Goal: Task Accomplishment & Management: Manage account settings

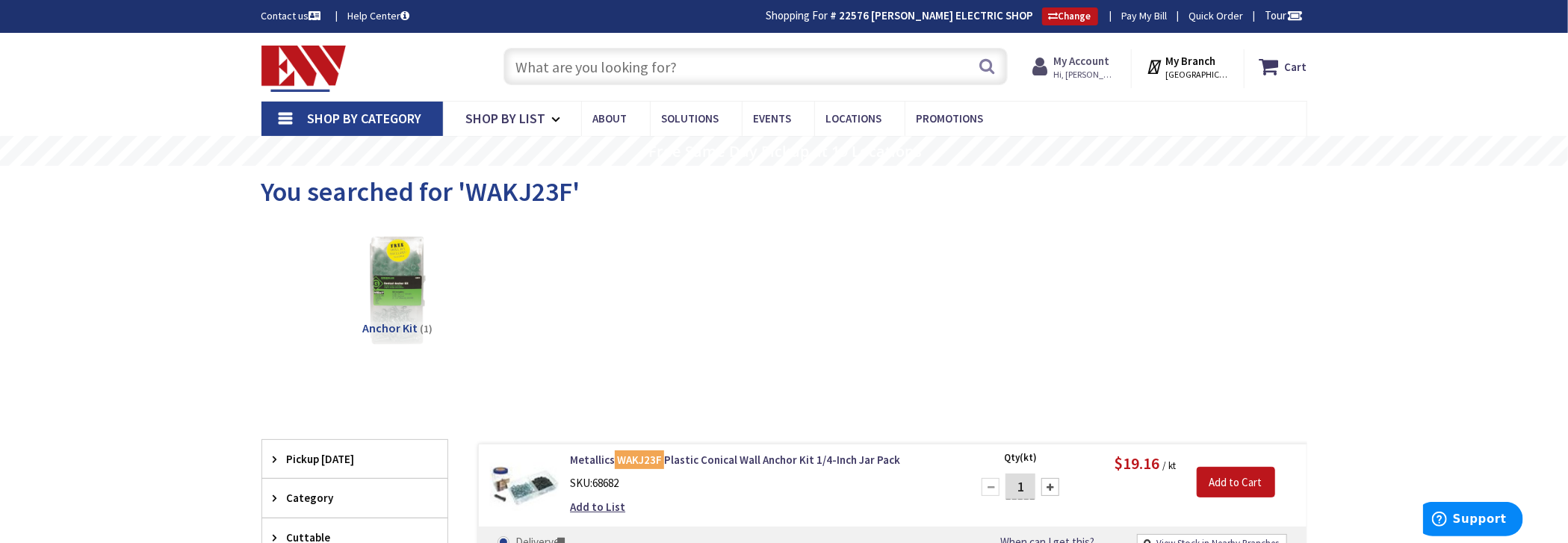
click at [1088, 55] on strong "My Account" at bounding box center [1082, 61] width 56 height 14
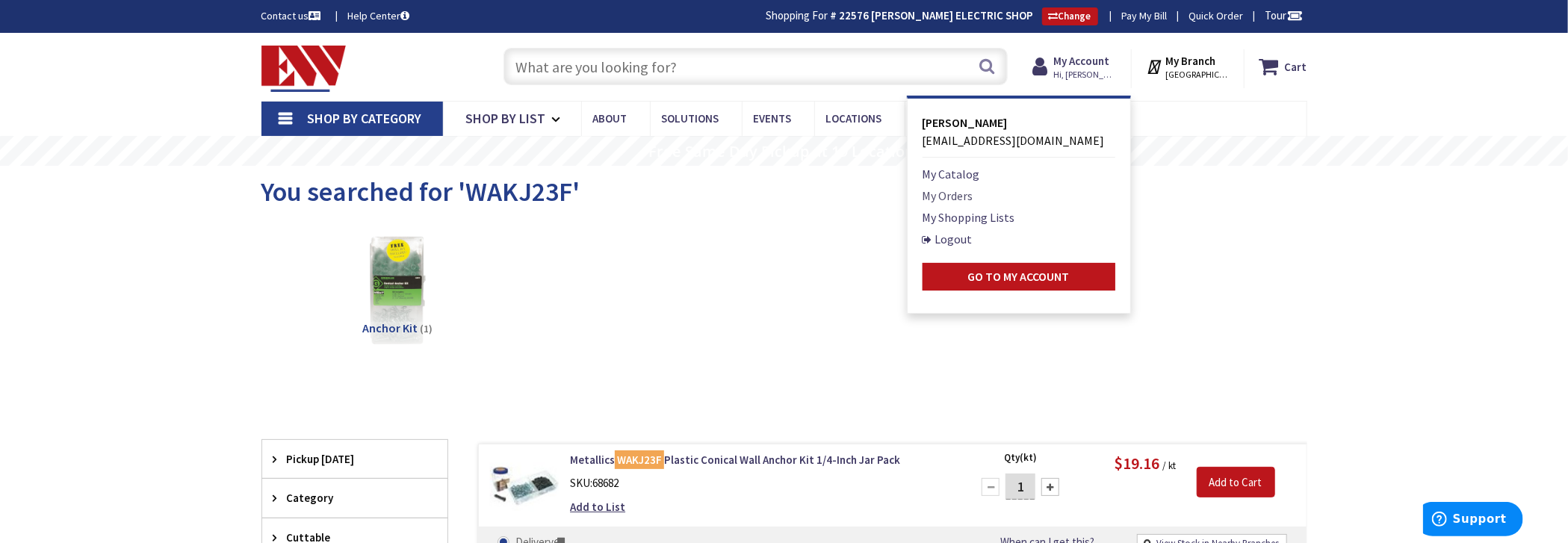
click at [971, 191] on link "My Orders" at bounding box center [948, 196] width 51 height 18
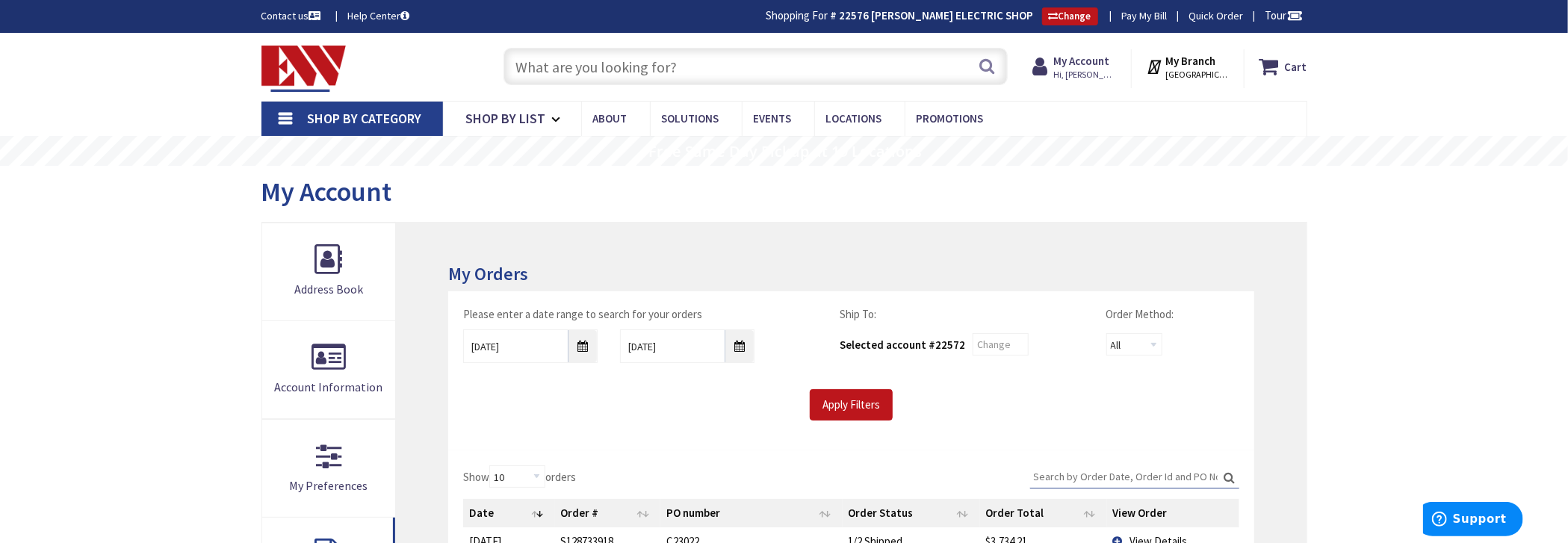
type input "[GEOGRAPHIC_DATA][PERSON_NAME], [GEOGRAPHIC_DATA]"
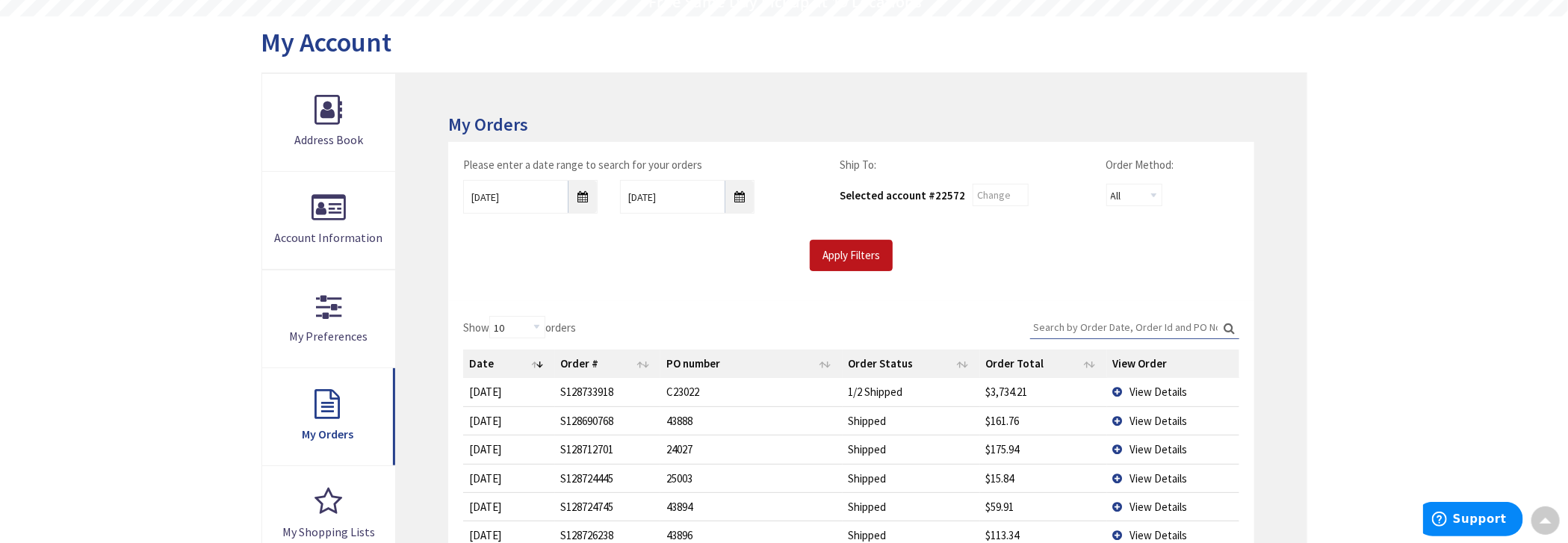
scroll to position [374, 0]
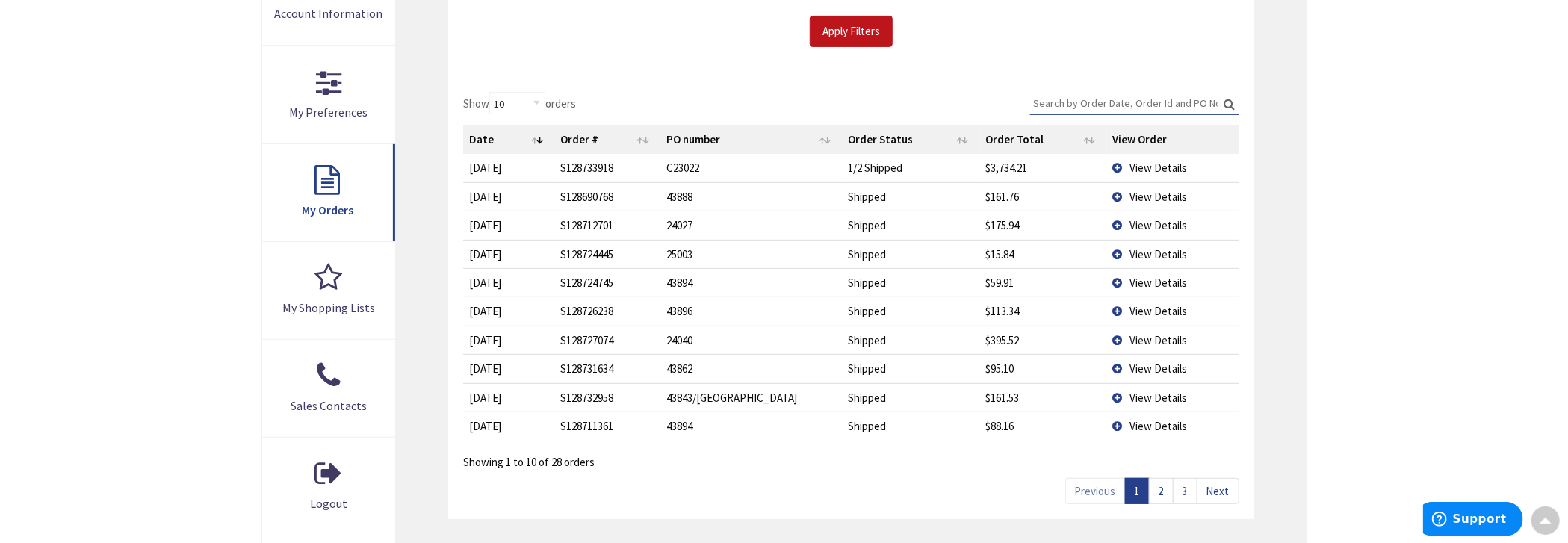
click at [1164, 490] on link "2" at bounding box center [1161, 491] width 24 height 26
click at [1191, 490] on link "3" at bounding box center [1185, 491] width 24 height 26
